Goal: Information Seeking & Learning: Learn about a topic

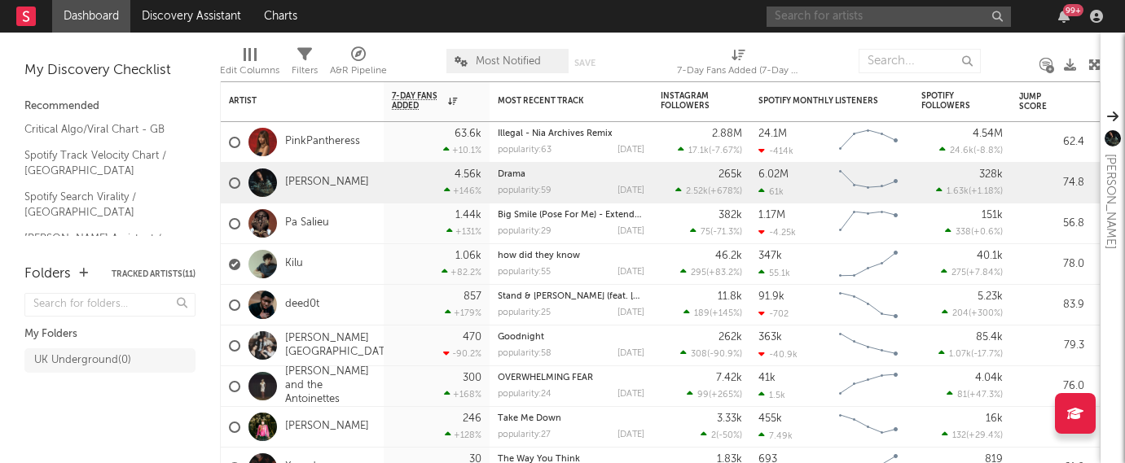
click at [846, 20] on input "text" at bounding box center [888, 17] width 244 height 20
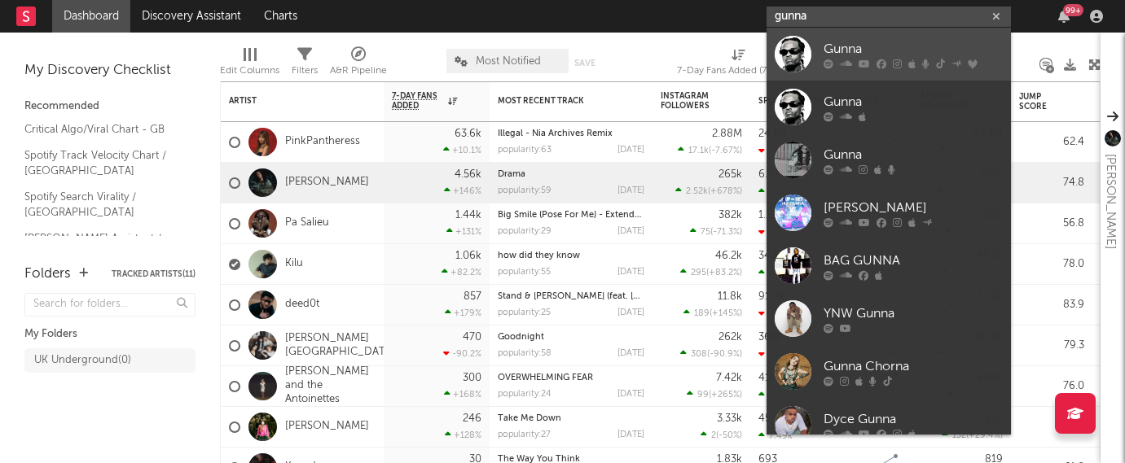
type input "gunna"
click at [821, 48] on link "Gunna" at bounding box center [888, 54] width 244 height 53
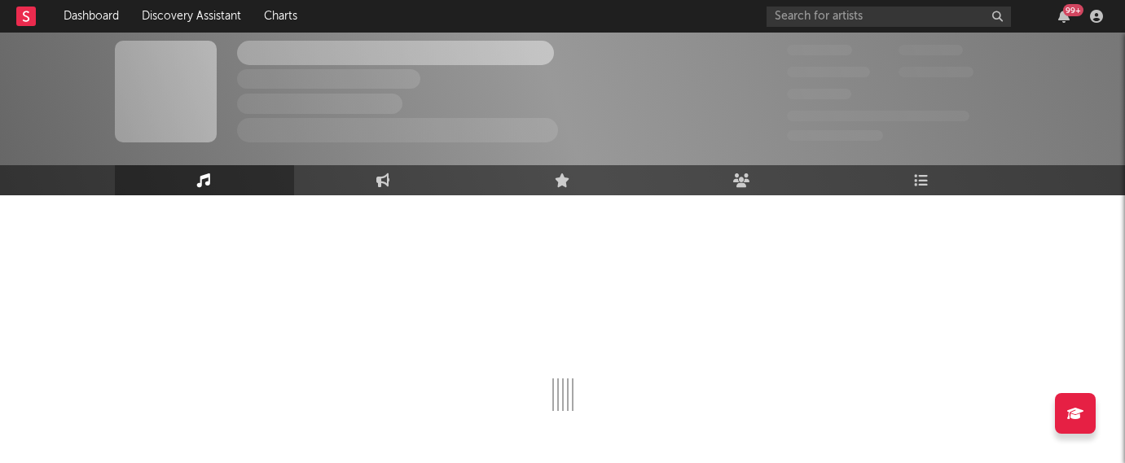
scroll to position [103, 0]
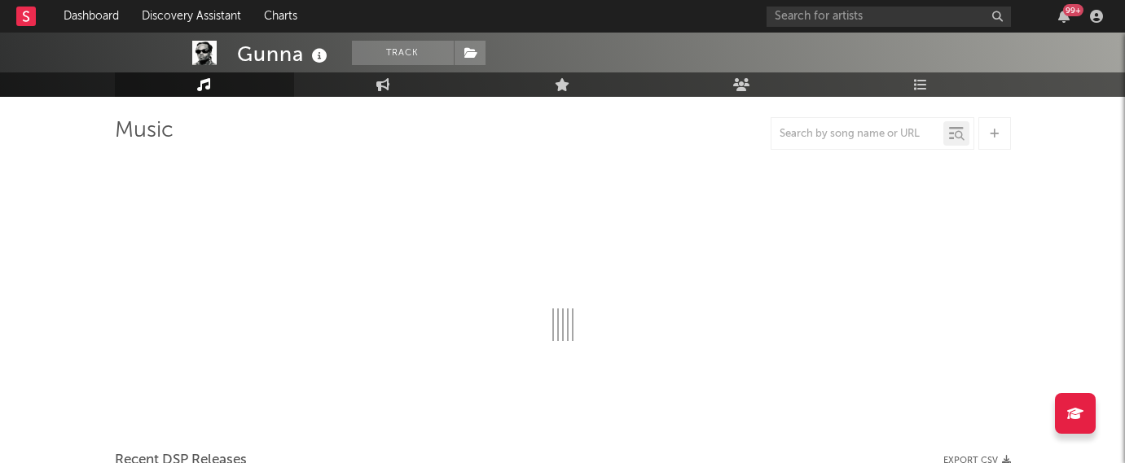
select select "6m"
